Goal: Transaction & Acquisition: Purchase product/service

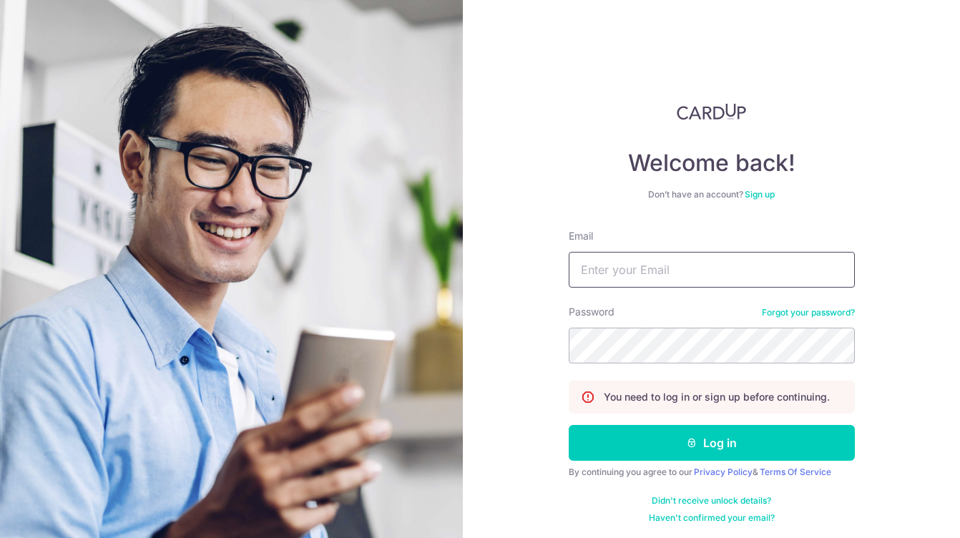
click at [611, 278] on input "Email" at bounding box center [712, 270] width 286 height 36
type input "qzzhengwh13@gmail.com"
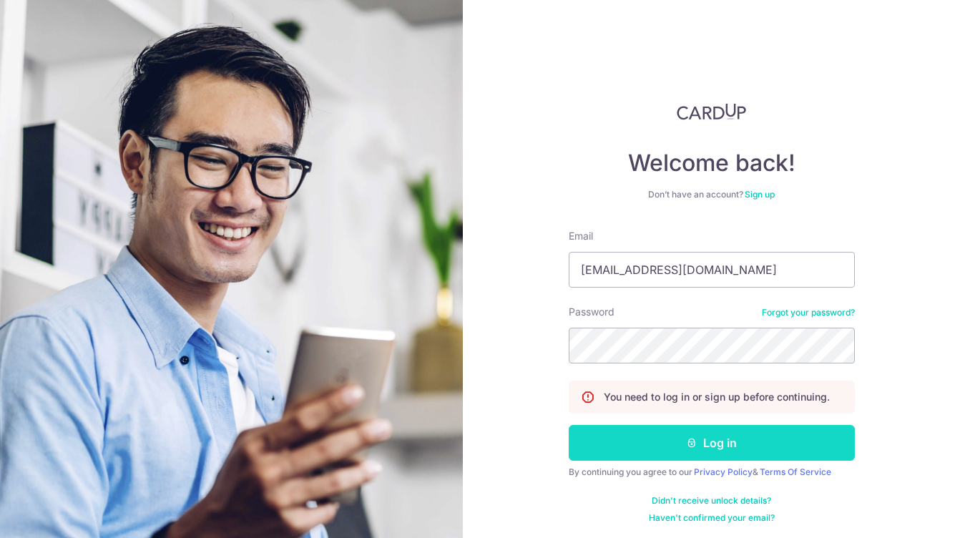
click at [695, 443] on button "Log in" at bounding box center [712, 443] width 286 height 36
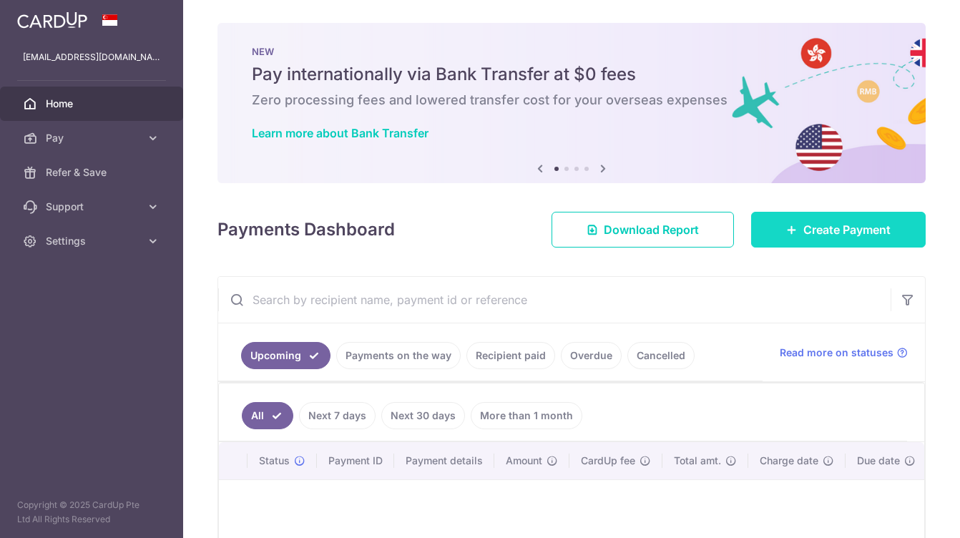
click at [825, 235] on span "Create Payment" at bounding box center [846, 229] width 87 height 17
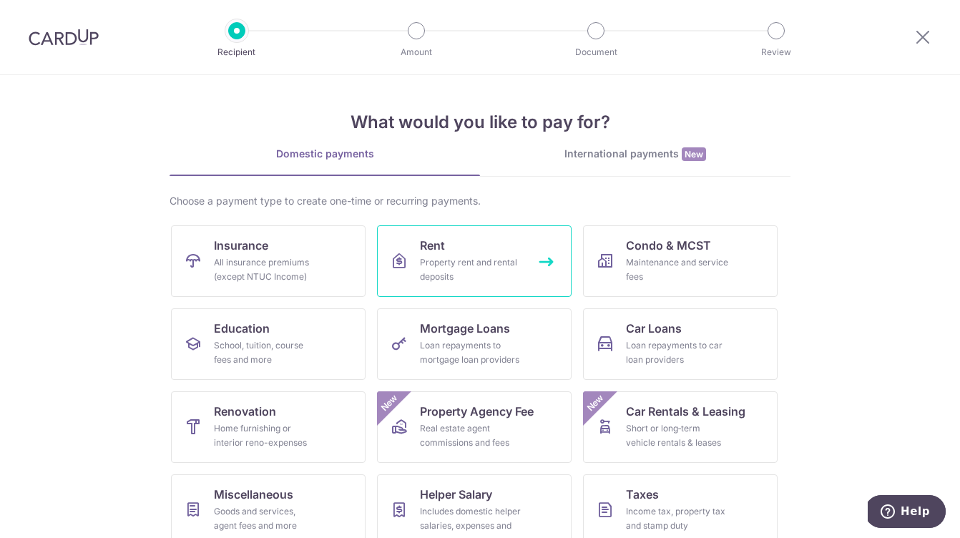
click at [448, 256] on div "Property rent and rental deposits" at bounding box center [471, 269] width 103 height 29
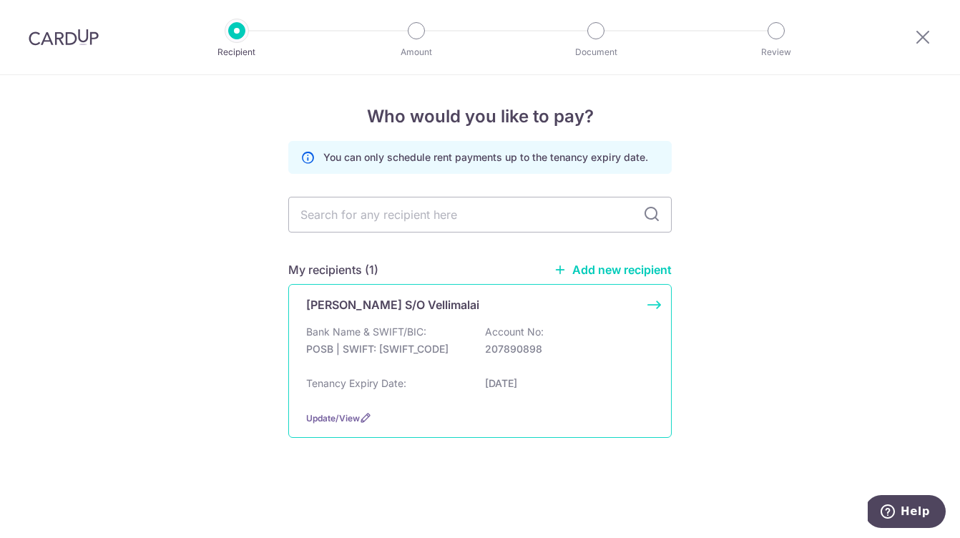
click at [401, 332] on p "Bank Name & SWIFT/BIC:" at bounding box center [366, 332] width 120 height 14
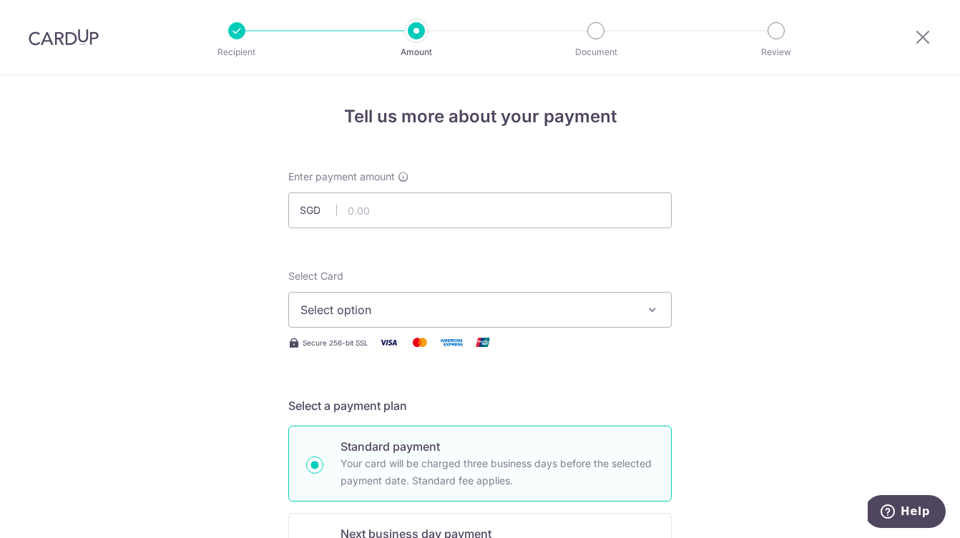
scroll to position [303, 0]
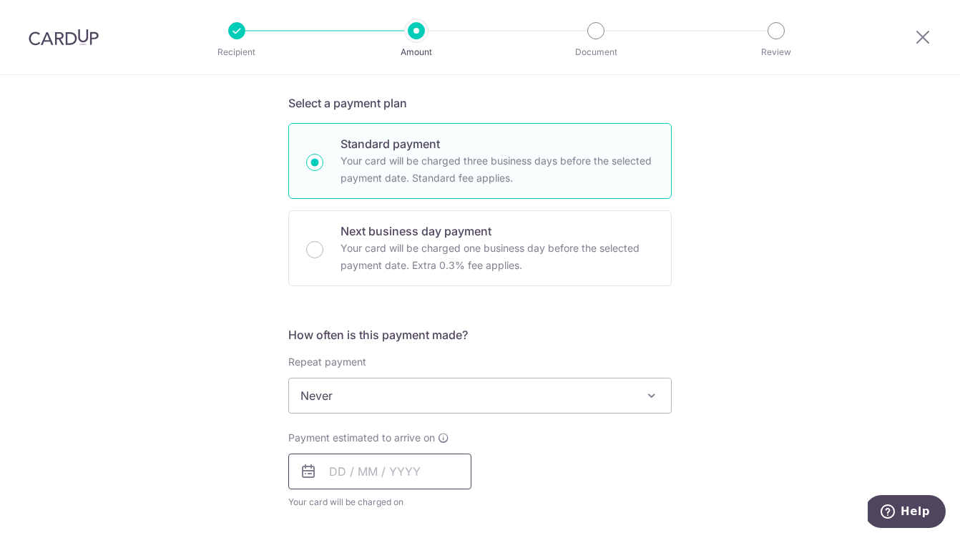
click at [361, 460] on input "text" at bounding box center [379, 471] width 183 height 36
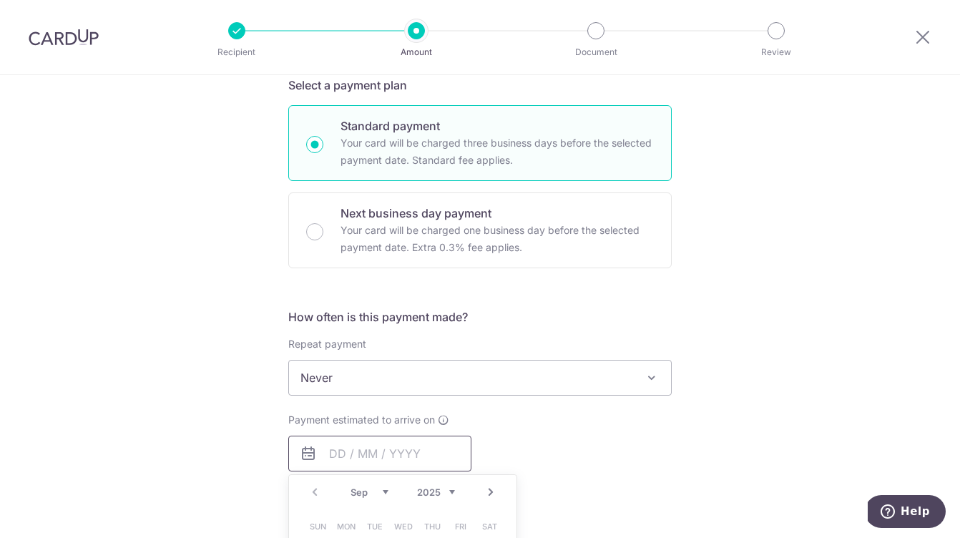
scroll to position [408, 0]
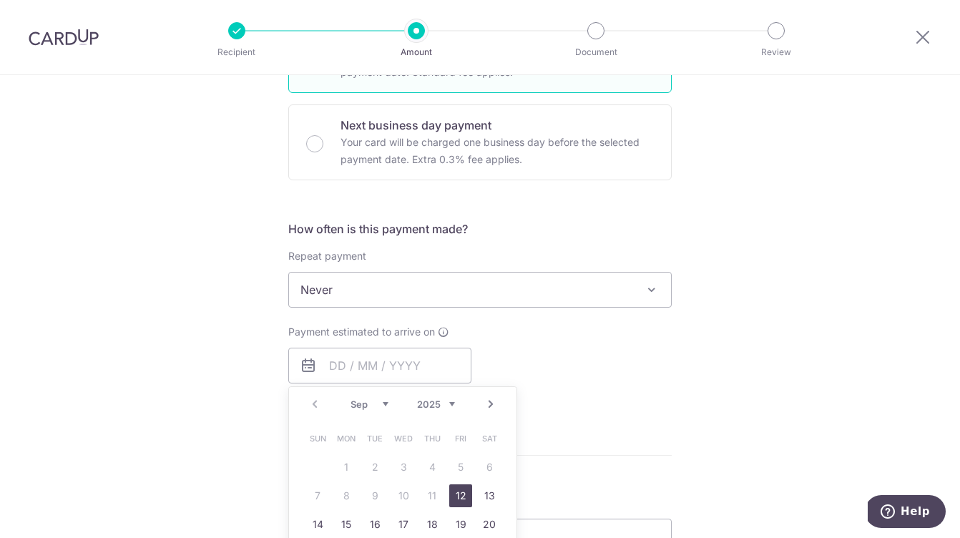
click at [220, 357] on div "Tell us more about your payment Enter payment amount SGD Select Card Select opt…" at bounding box center [480, 314] width 960 height 1294
click at [361, 356] on input "text" at bounding box center [379, 366] width 183 height 36
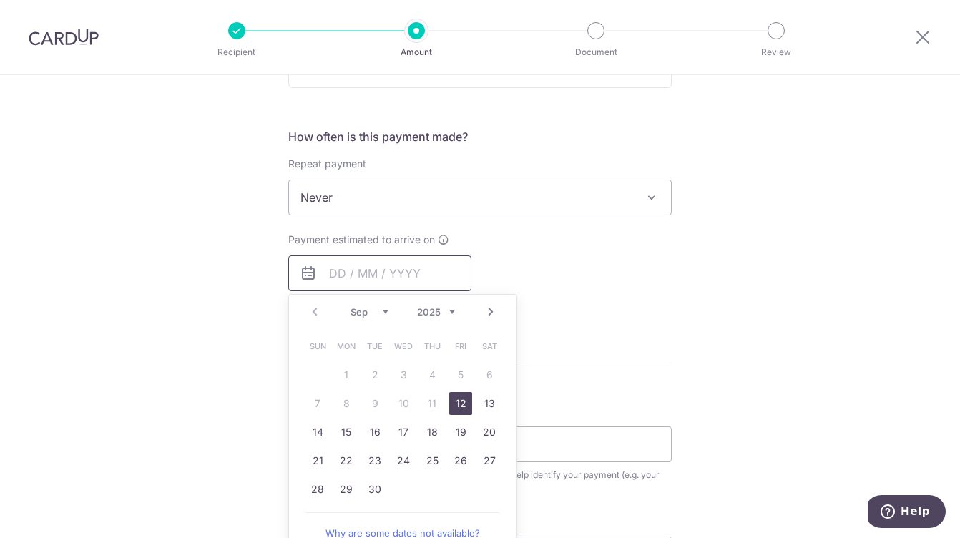
scroll to position [511, 0]
